Goal: Task Accomplishment & Management: Complete application form

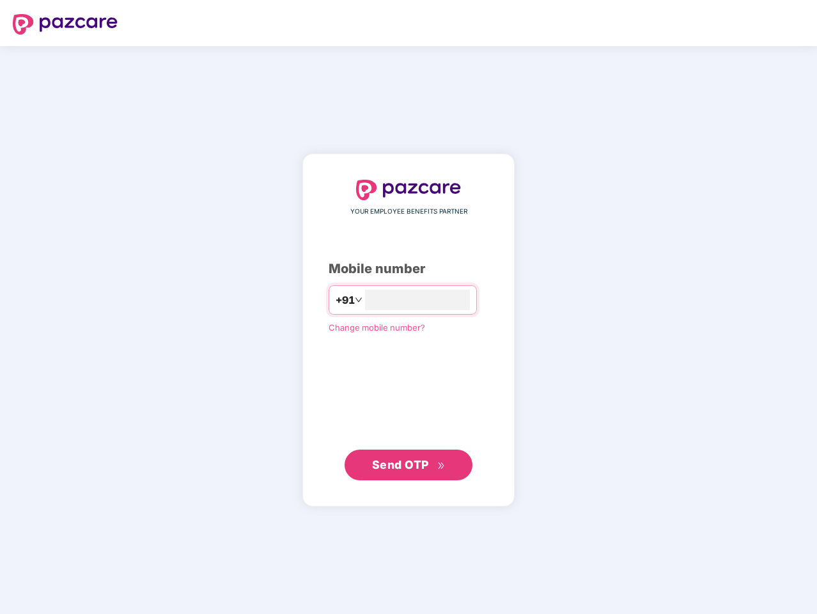
click at [408, 307] on input "number" at bounding box center [417, 300] width 105 height 20
click at [65, 24] on img at bounding box center [65, 24] width 105 height 20
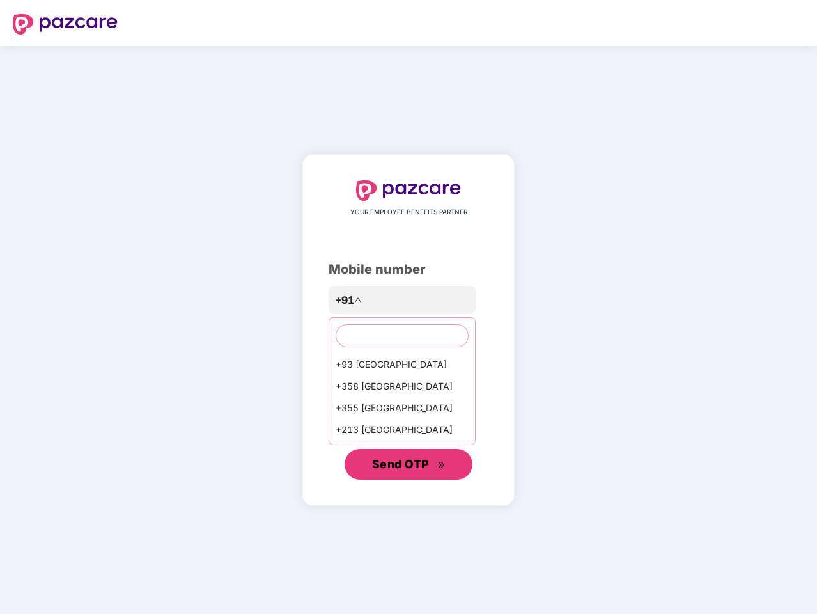
click at [408, 465] on span "Send OTP" at bounding box center [400, 463] width 57 height 13
